Goal: Use online tool/utility: Use online tool/utility

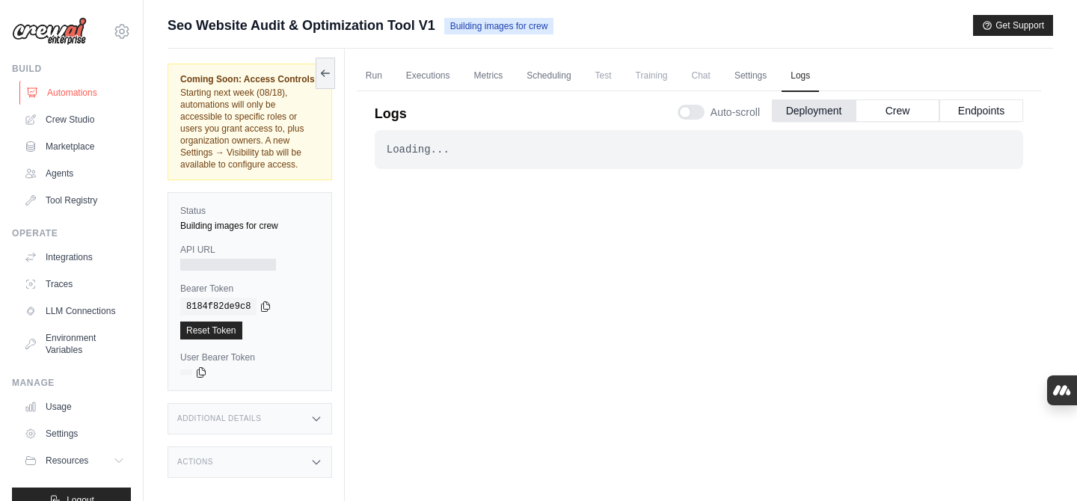
click at [80, 86] on link "Automations" at bounding box center [75, 93] width 113 height 24
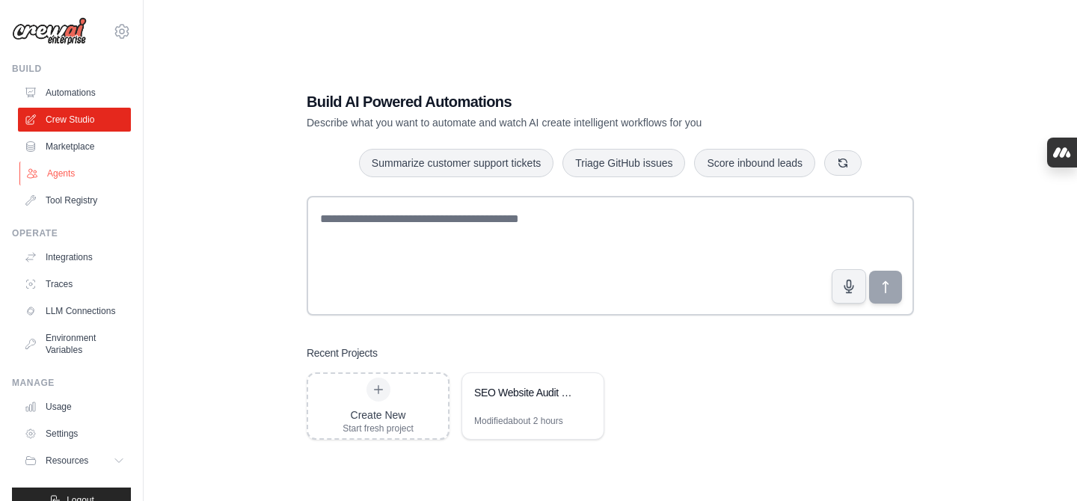
click at [68, 170] on link "Agents" at bounding box center [75, 173] width 113 height 24
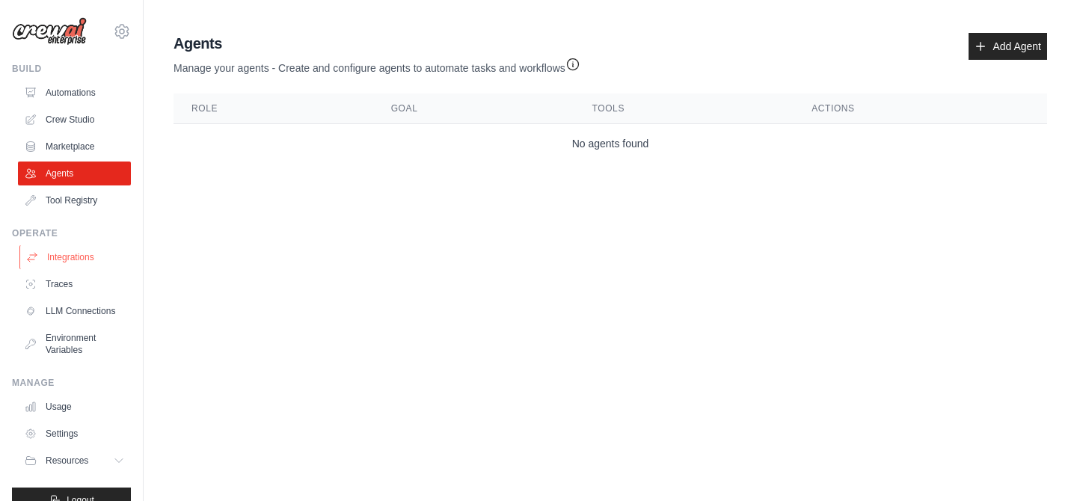
click at [72, 261] on link "Integrations" at bounding box center [75, 257] width 113 height 24
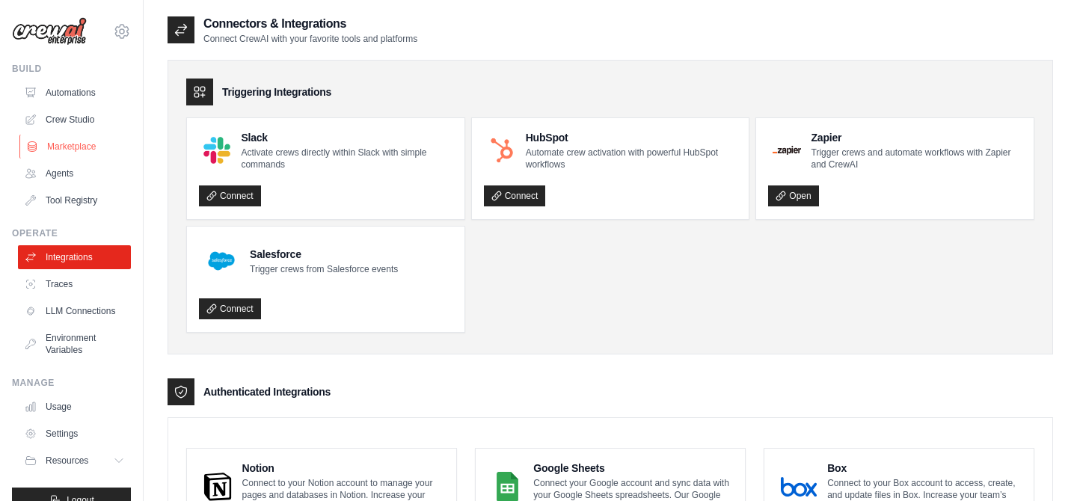
click at [74, 146] on link "Marketplace" at bounding box center [75, 147] width 113 height 24
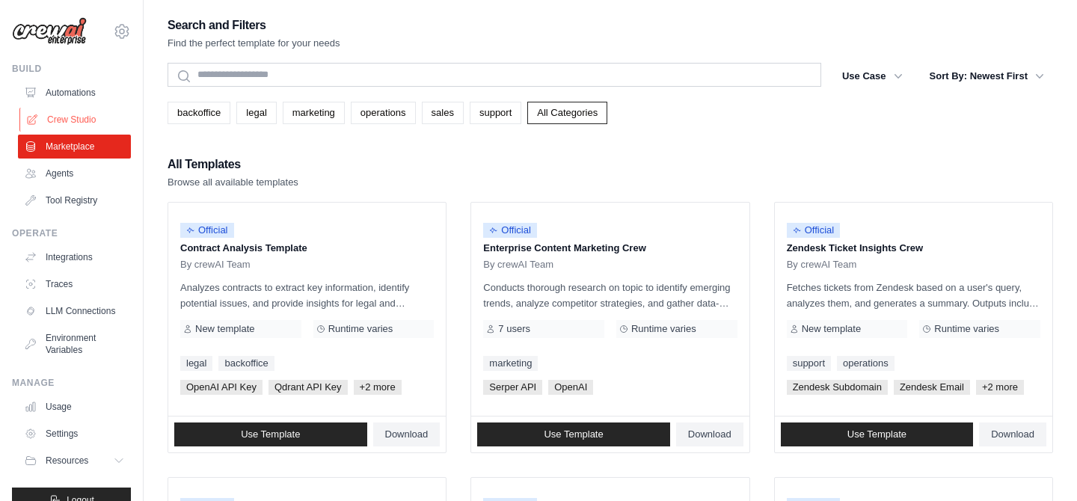
click at [75, 120] on link "Crew Studio" at bounding box center [75, 120] width 113 height 24
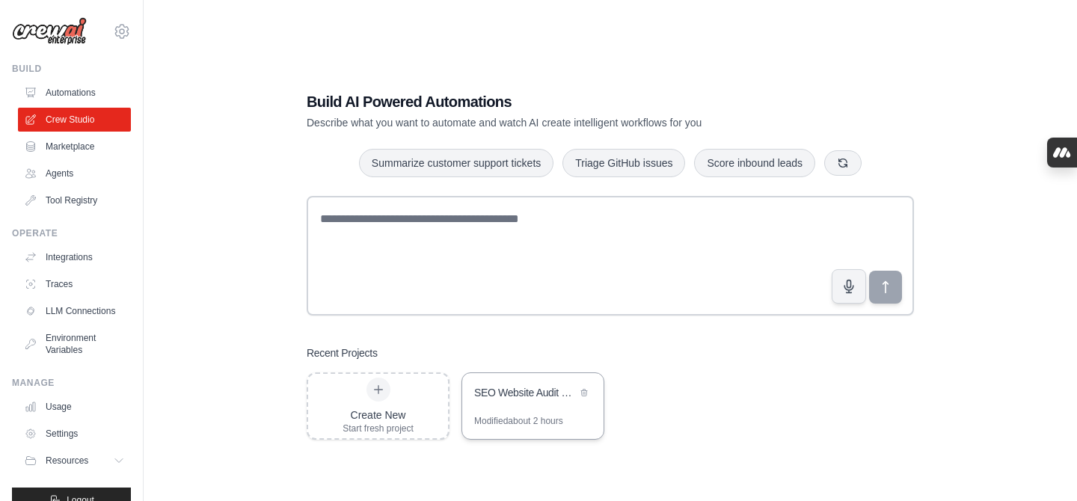
click at [548, 410] on div "SEO Website Audit & Optimization Tool" at bounding box center [532, 394] width 141 height 42
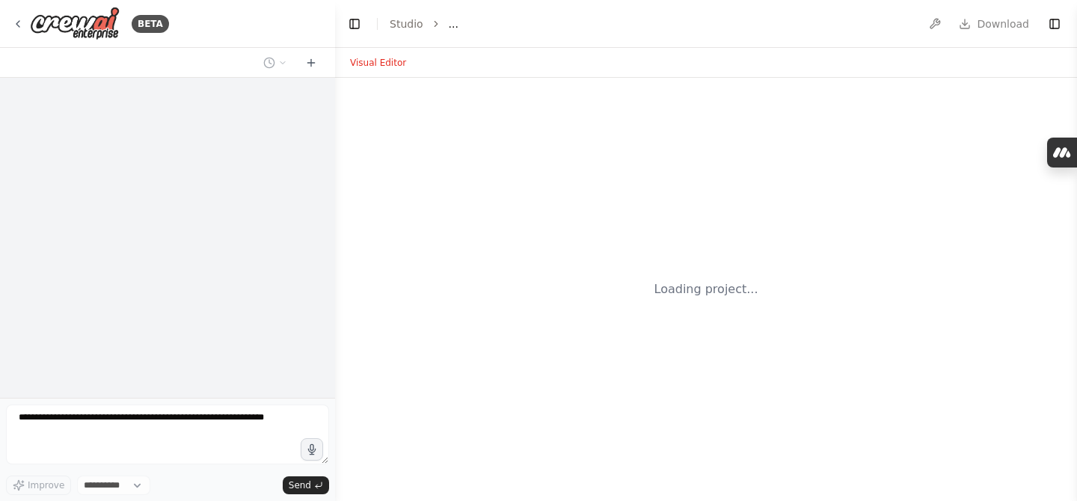
select select "****"
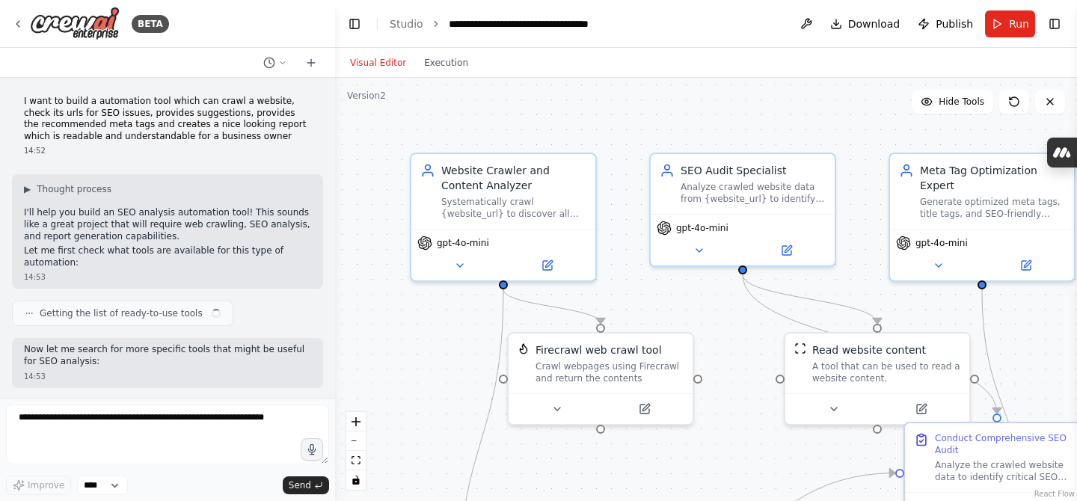
scroll to position [9779, 0]
